Goal: Navigation & Orientation: Find specific page/section

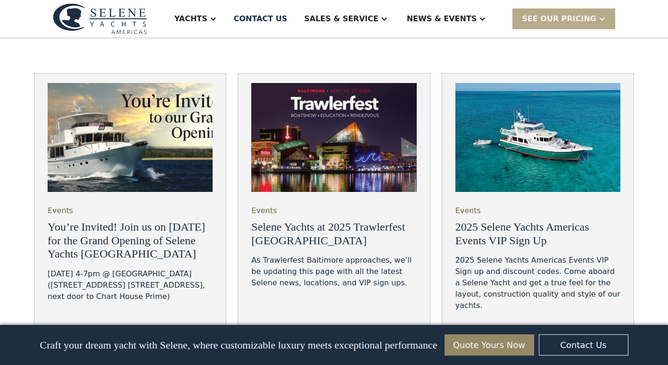
scroll to position [3359, 0]
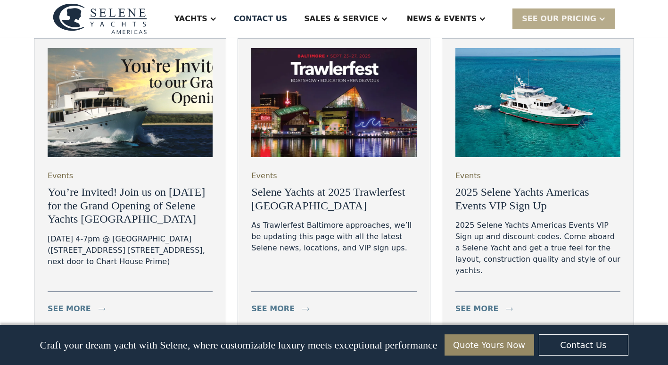
click at [138, 28] on img at bounding box center [100, 18] width 94 height 31
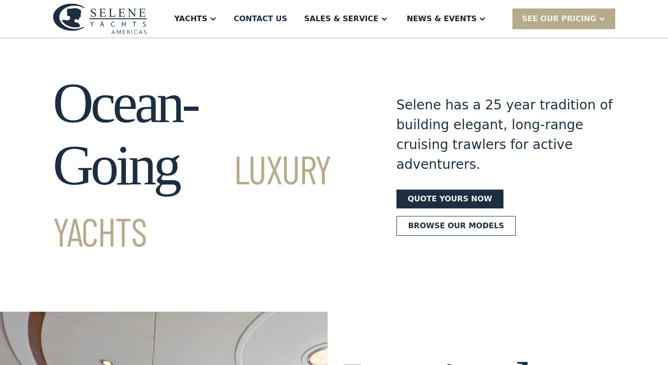
drag, startPoint x: 135, startPoint y: 27, endPoint x: 188, endPoint y: 3, distance: 58.2
click at [188, 4] on div "Yachts Ocean Explorer Ocean Explorer 60 Ocean Explorer 72 Ocean Explorer 78 Cla…" at bounding box center [334, 19] width 562 height 38
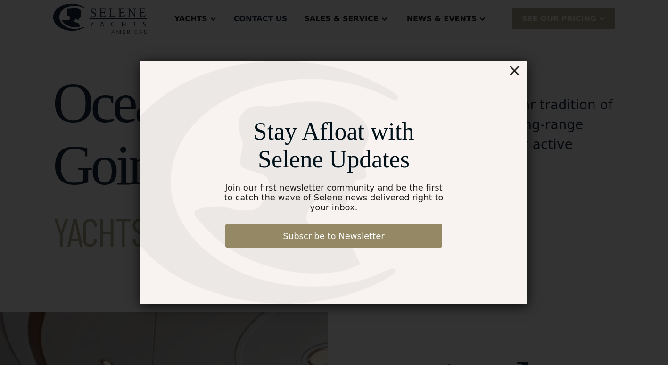
click at [518, 77] on div "×" at bounding box center [514, 70] width 14 height 19
